Goal: Information Seeking & Learning: Learn about a topic

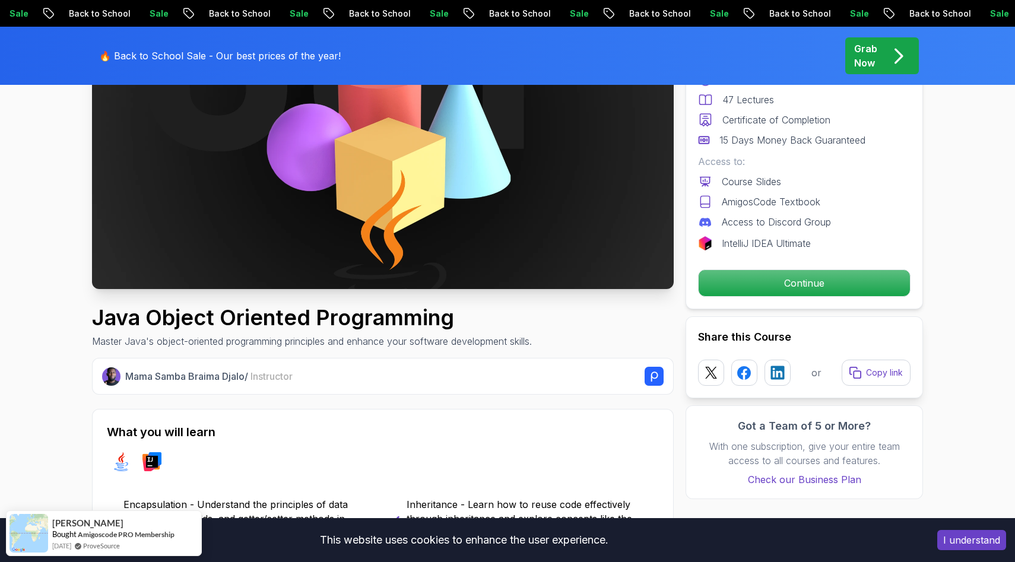
scroll to position [186, 0]
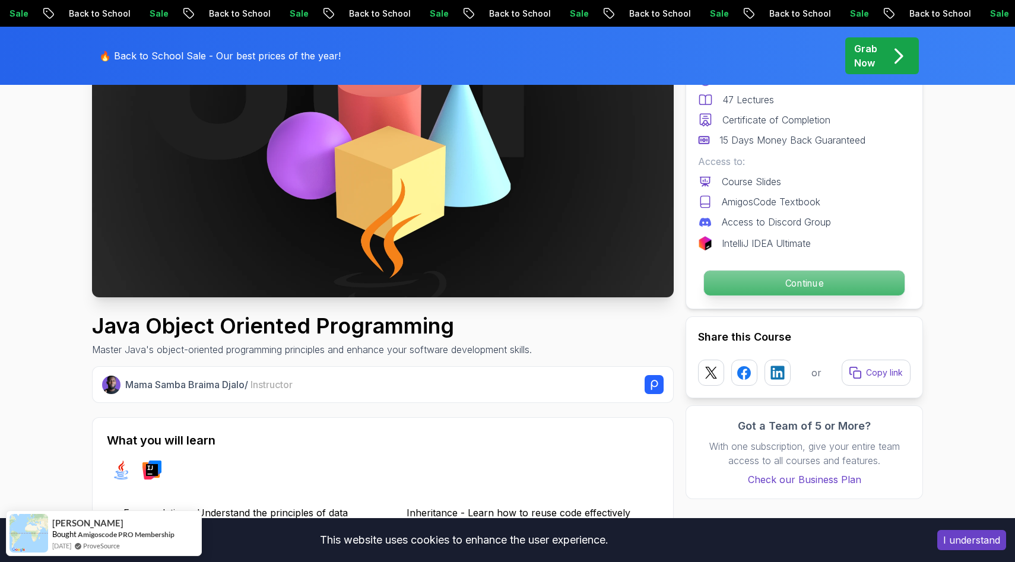
click at [734, 276] on p "Continue" at bounding box center [804, 283] width 201 height 25
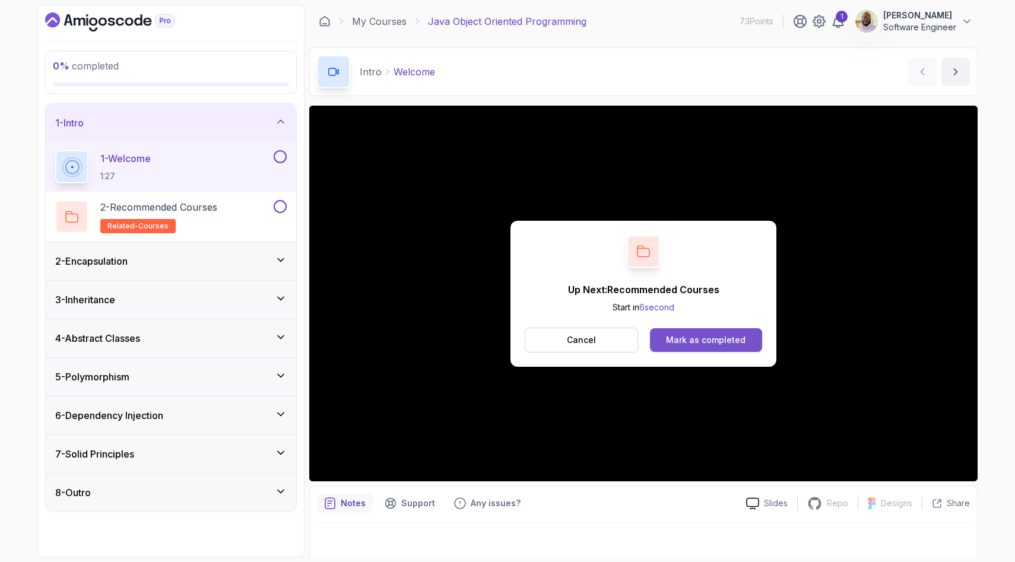
click at [707, 341] on div "Mark as completed" at bounding box center [706, 340] width 80 height 12
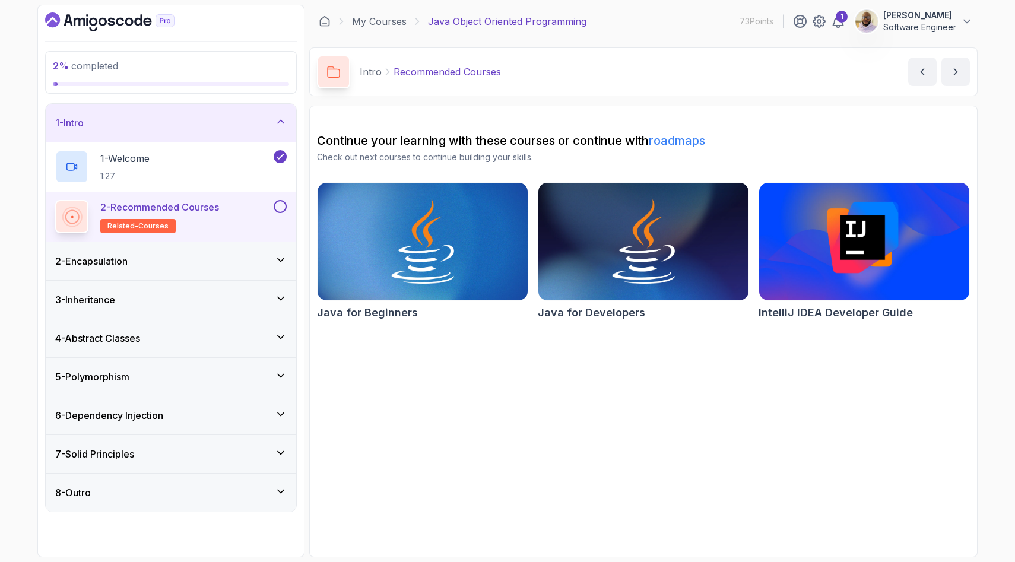
click at [221, 260] on div "2 - Encapsulation" at bounding box center [171, 261] width 232 height 14
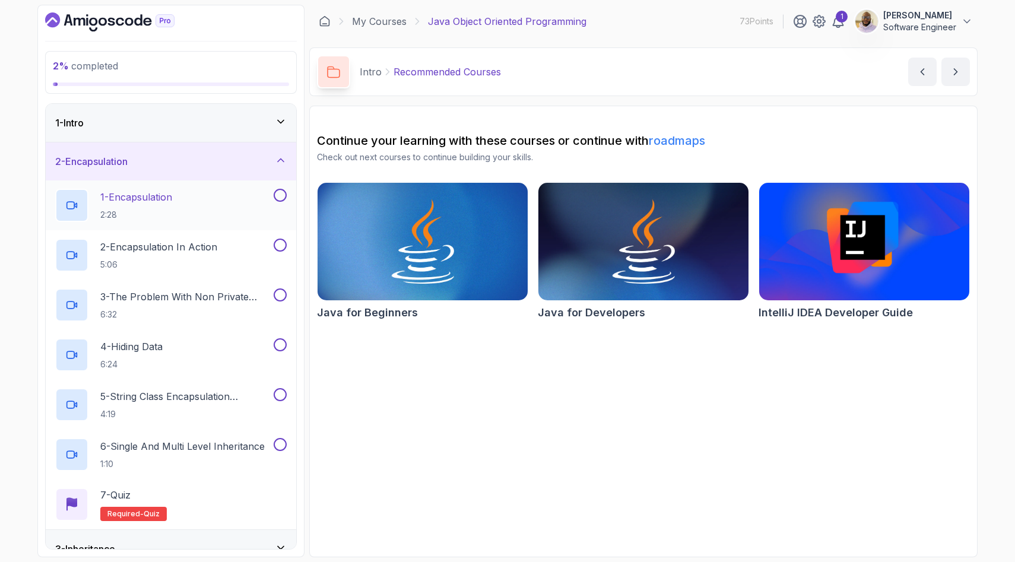
click at [172, 202] on p "1 - Encapsulation" at bounding box center [136, 197] width 72 height 14
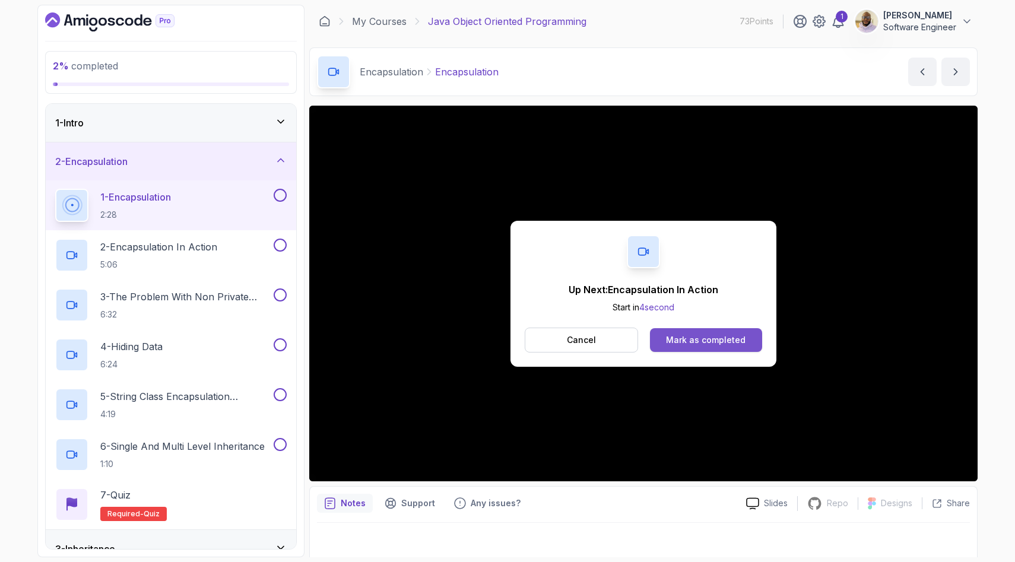
click at [710, 340] on div "Mark as completed" at bounding box center [706, 340] width 80 height 12
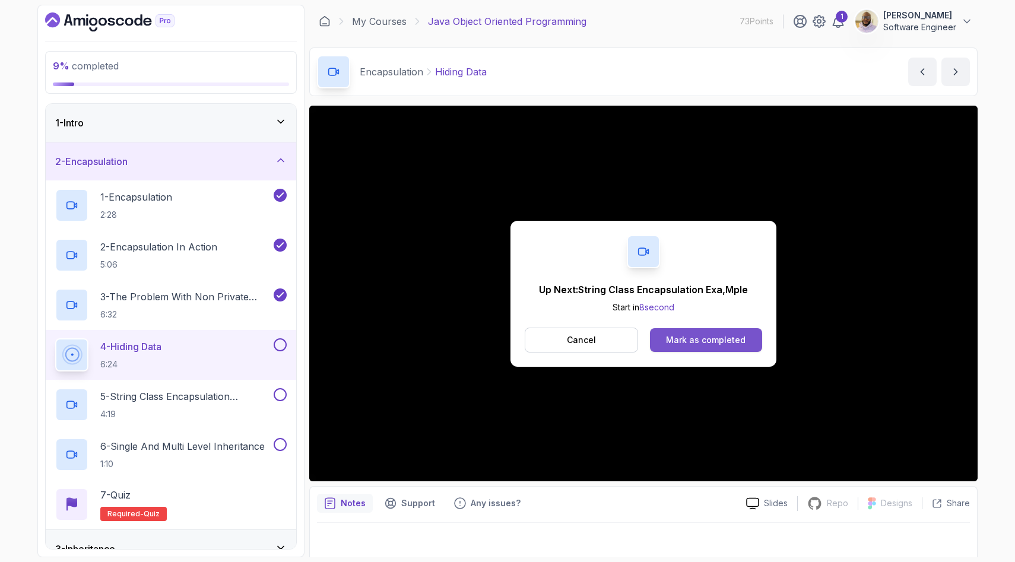
click at [704, 329] on button "Mark as completed" at bounding box center [706, 340] width 112 height 24
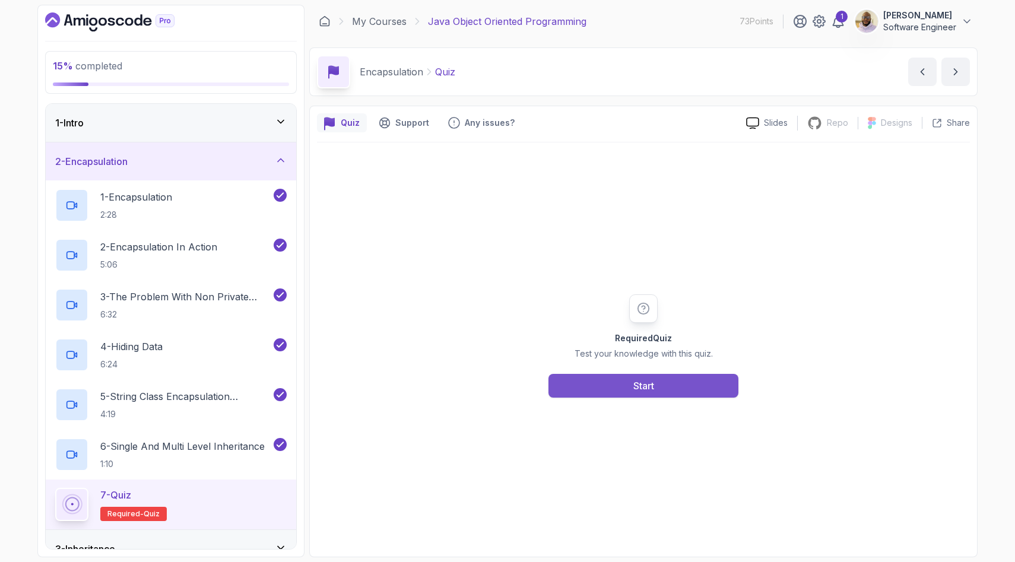
click at [646, 383] on div "Start" at bounding box center [644, 386] width 21 height 14
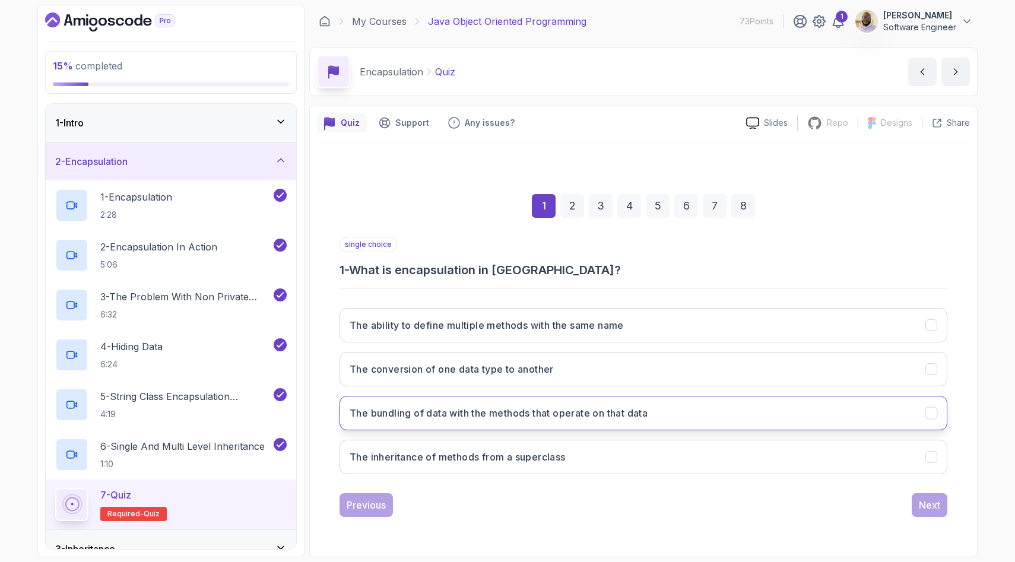
click at [555, 422] on button "The bundling of data with the methods that operate on that data" at bounding box center [644, 413] width 608 height 34
click at [920, 510] on div "Next" at bounding box center [929, 505] width 21 height 14
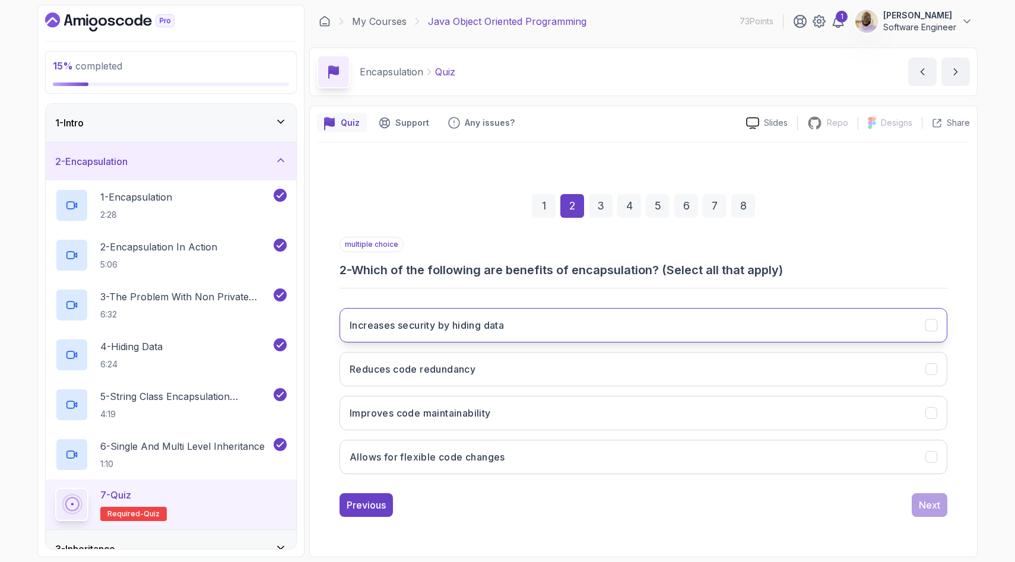
click at [554, 333] on button "Increases security by hiding data" at bounding box center [644, 325] width 608 height 34
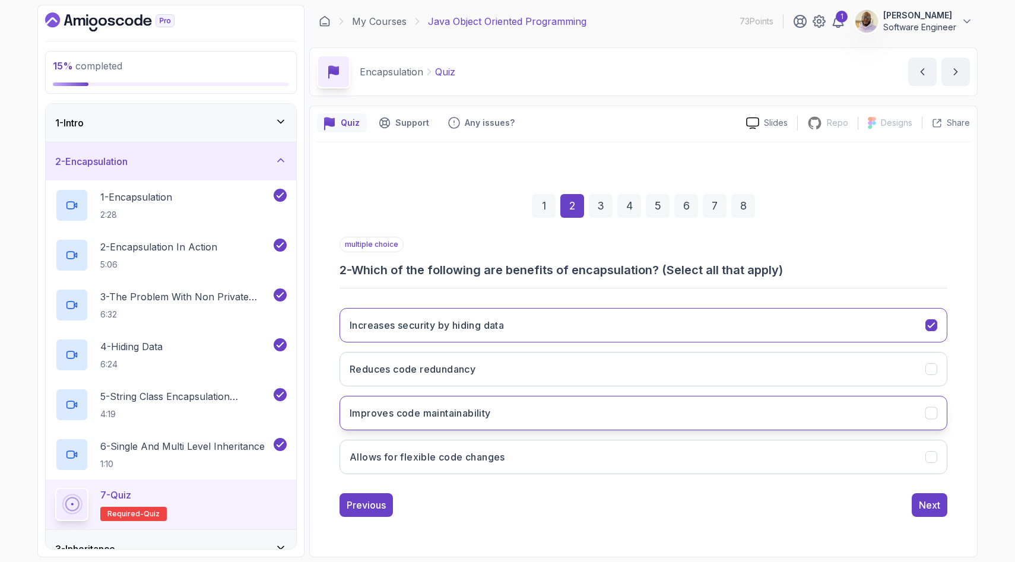
click at [542, 416] on button "Improves code maintainability" at bounding box center [644, 413] width 608 height 34
click at [542, 451] on button "Allows for flexible code changes" at bounding box center [644, 457] width 608 height 34
click at [918, 495] on button "Next" at bounding box center [930, 505] width 36 height 24
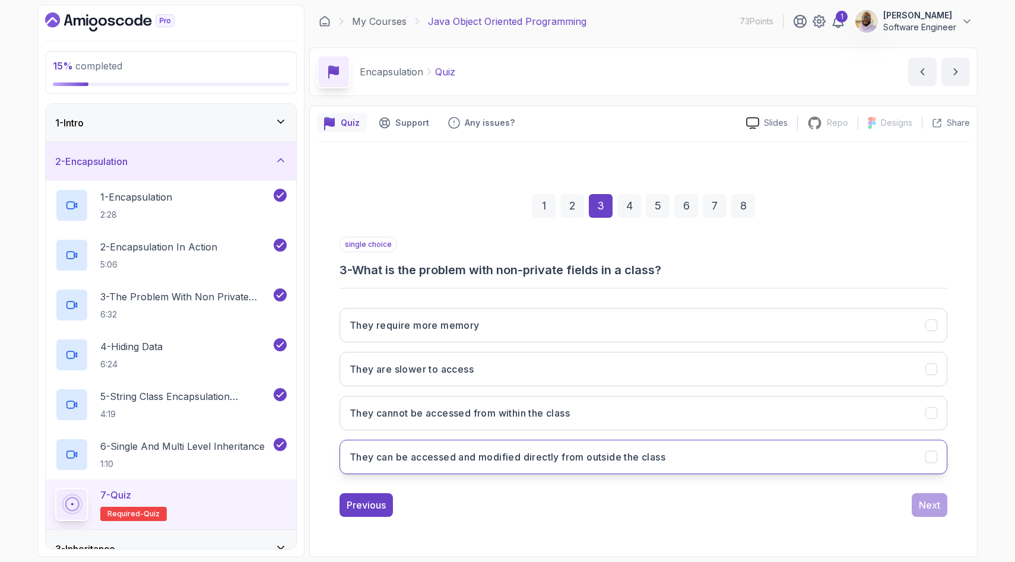
click at [599, 465] on button "They can be accessed and modified directly from outside the class" at bounding box center [644, 457] width 608 height 34
click at [927, 502] on div "Next" at bounding box center [929, 505] width 21 height 14
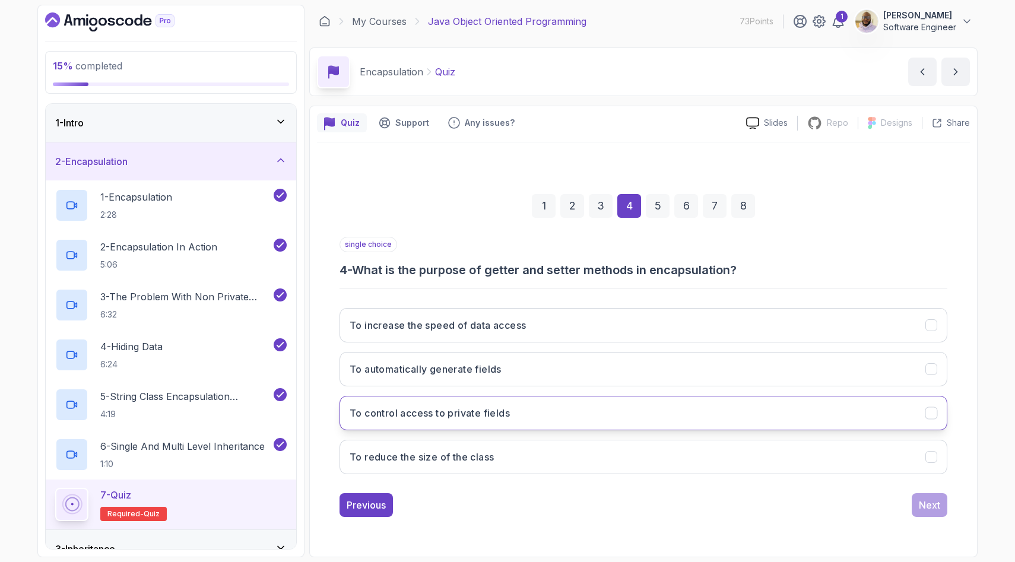
click at [569, 419] on button "To control access to private fields" at bounding box center [644, 413] width 608 height 34
click at [922, 502] on div "Next" at bounding box center [929, 505] width 21 height 14
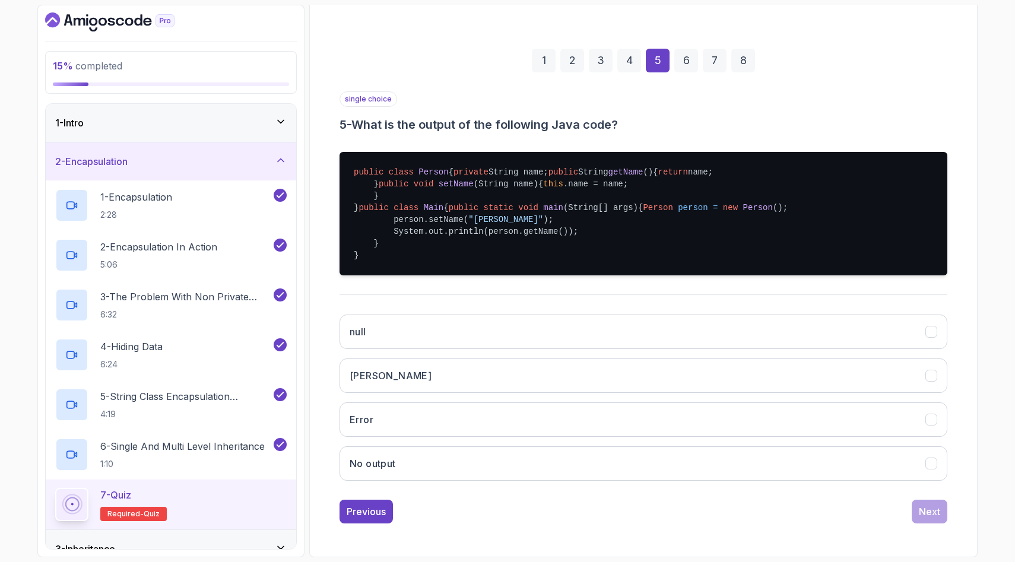
scroll to position [192, 0]
click at [429, 393] on button "[PERSON_NAME]" at bounding box center [644, 376] width 608 height 34
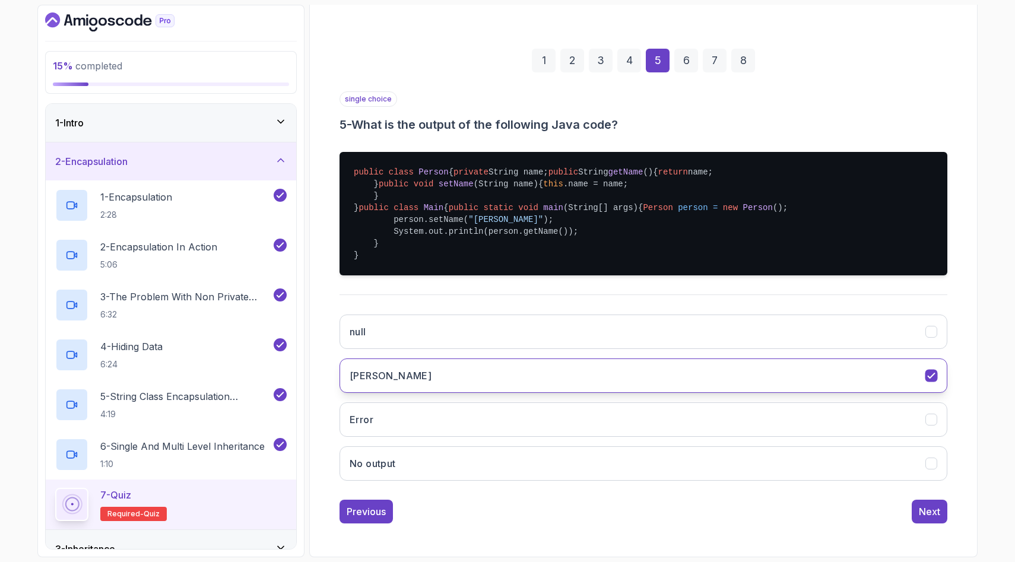
scroll to position [234, 0]
click at [936, 507] on div "Next" at bounding box center [929, 512] width 21 height 14
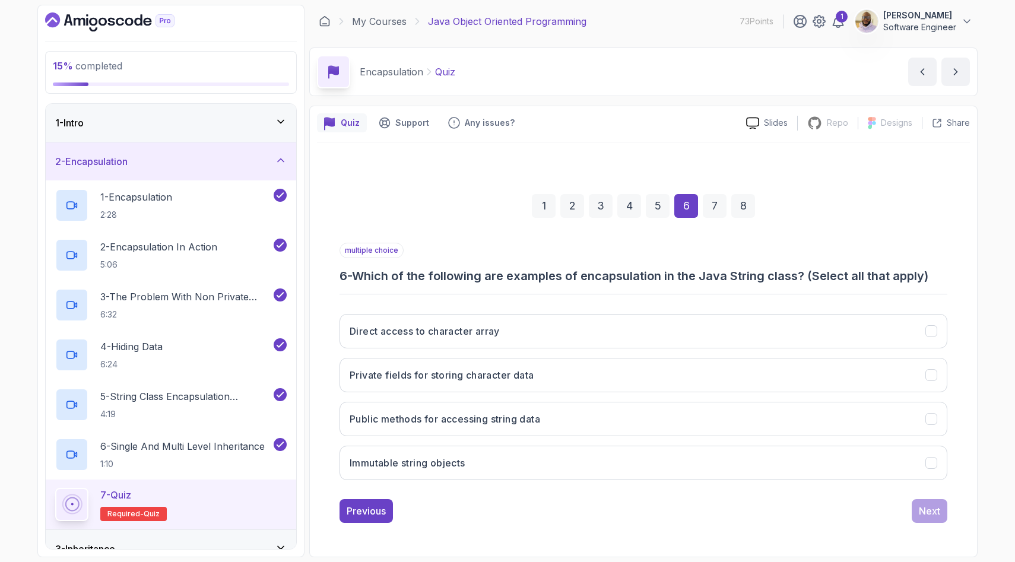
scroll to position [0, 0]
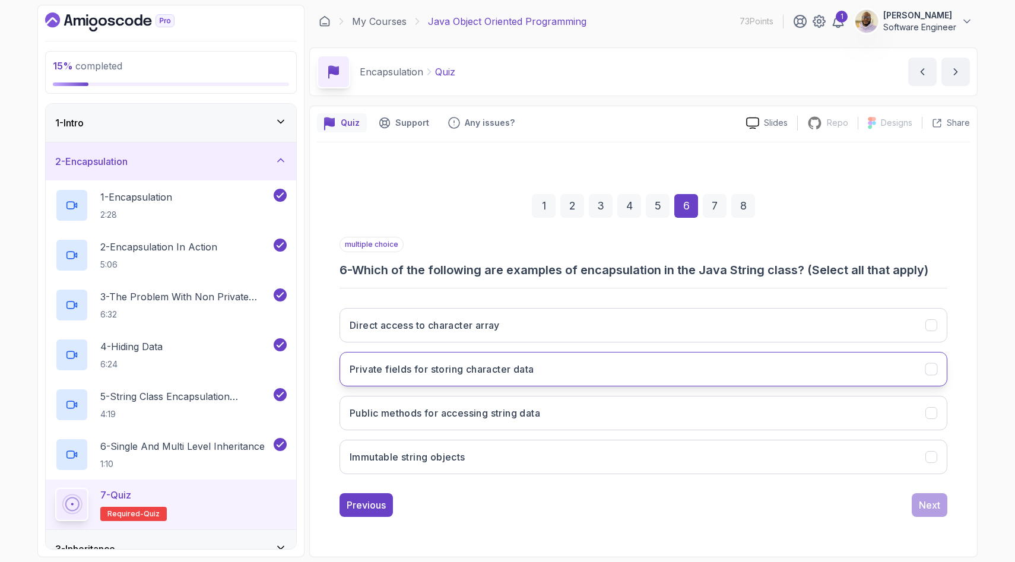
click at [603, 374] on button "Private fields for storing character data" at bounding box center [644, 369] width 608 height 34
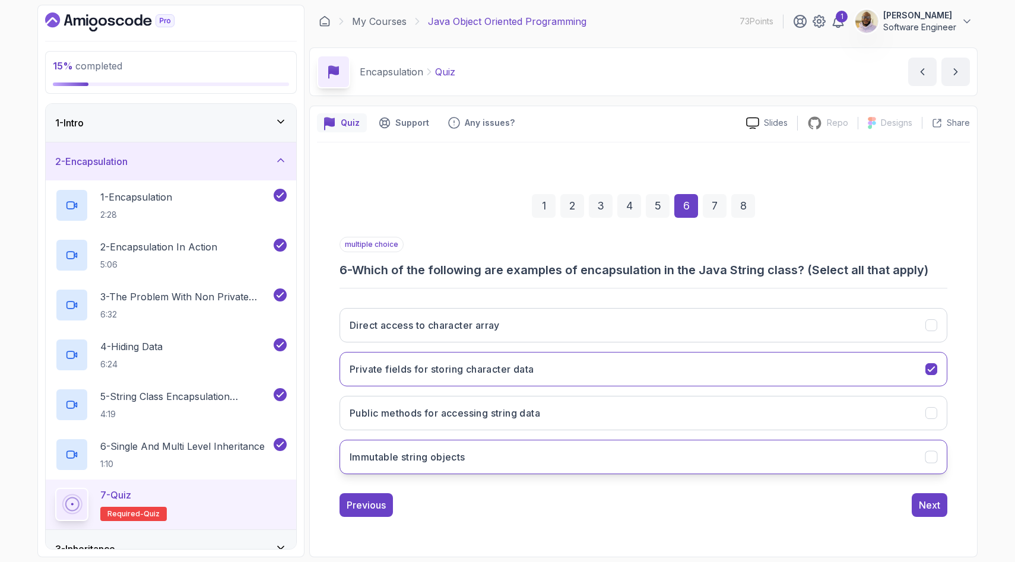
click at [519, 452] on button "Immutable string objects" at bounding box center [644, 457] width 608 height 34
click at [514, 418] on h3 "Public methods for accessing string data" at bounding box center [445, 413] width 191 height 14
click at [931, 511] on div "Next" at bounding box center [929, 505] width 21 height 14
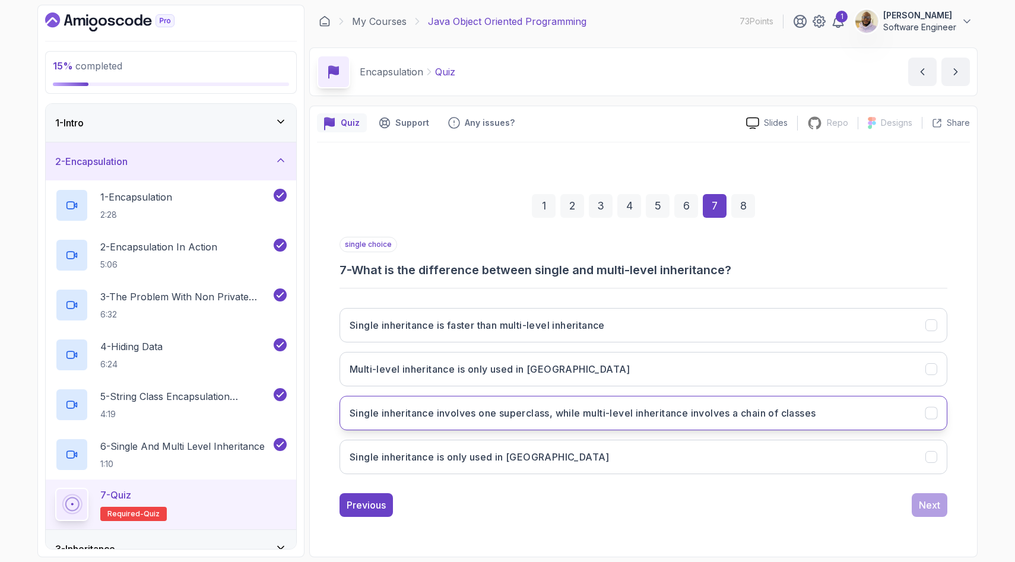
click at [730, 401] on button "Single inheritance involves one superclass, while multi-level inheritance invol…" at bounding box center [644, 413] width 608 height 34
click at [940, 502] on div "Next" at bounding box center [929, 505] width 21 height 14
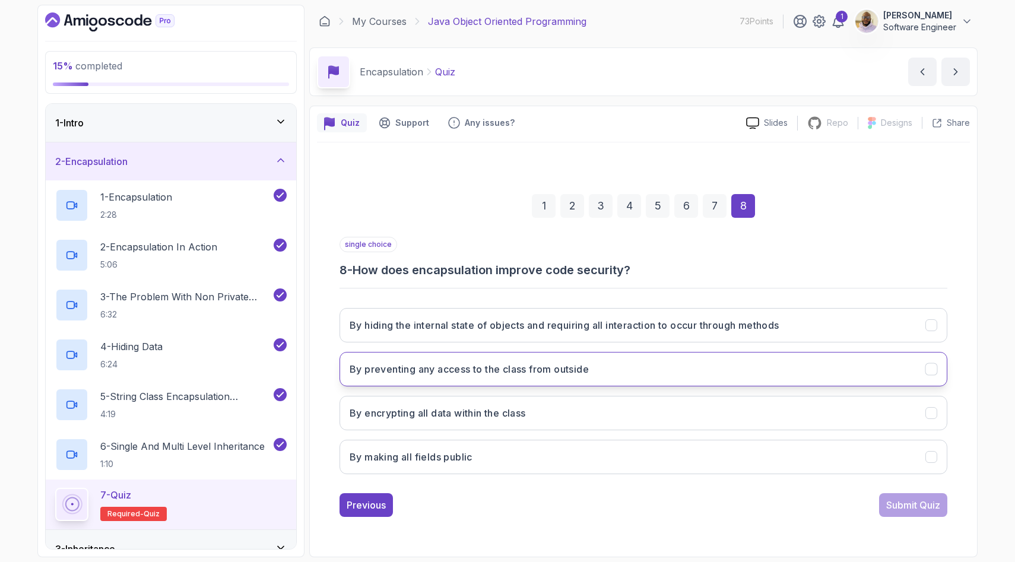
click at [600, 374] on button "By preventing any access to the class from outside" at bounding box center [644, 369] width 608 height 34
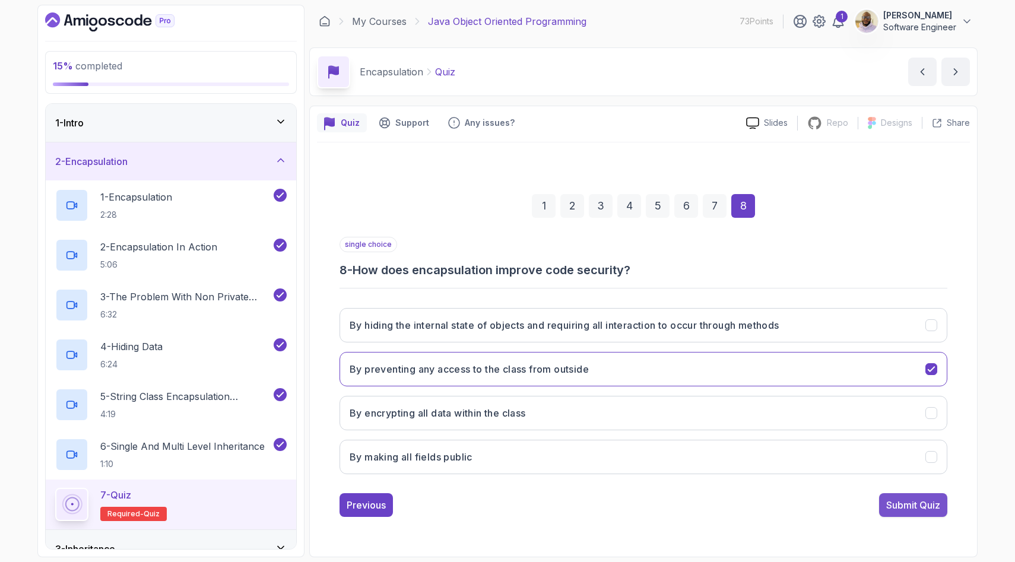
click at [903, 514] on button "Submit Quiz" at bounding box center [913, 505] width 68 height 24
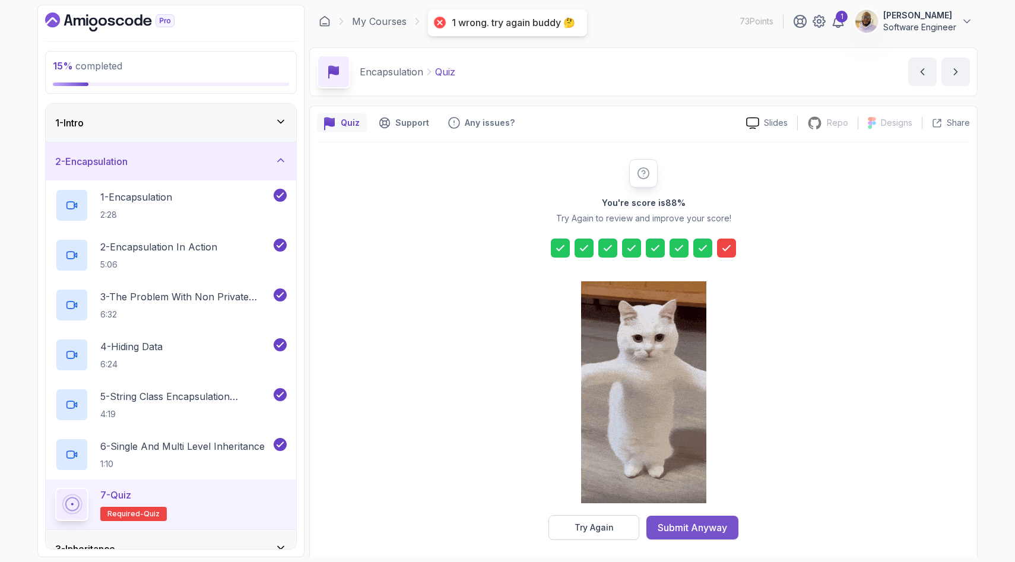
click at [702, 534] on div "Submit Anyway" at bounding box center [692, 528] width 69 height 14
